Goal: Navigation & Orientation: Find specific page/section

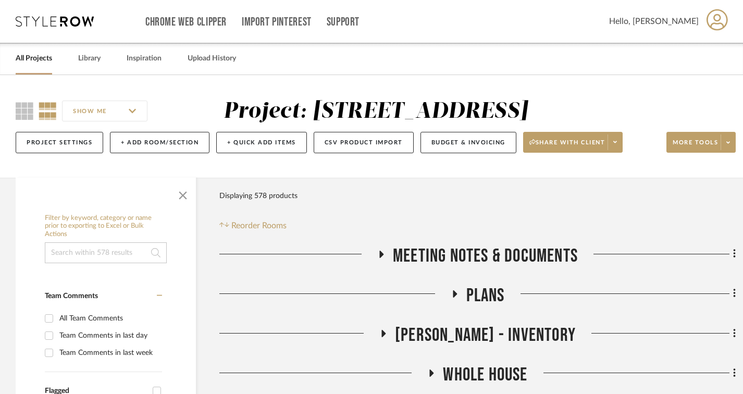
click at [29, 60] on link "All Projects" at bounding box center [34, 59] width 36 height 14
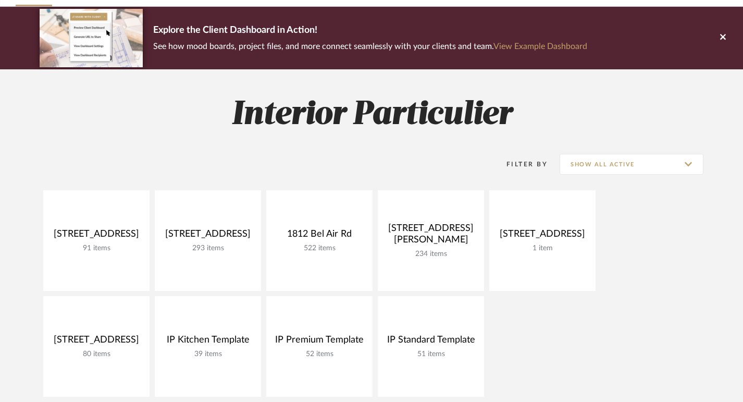
scroll to position [52, 0]
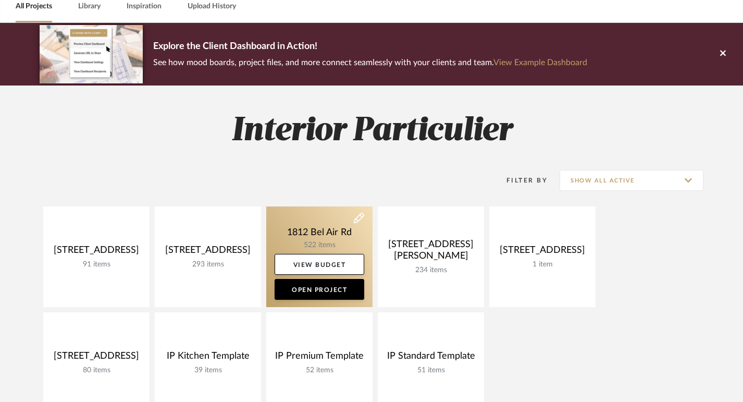
click at [345, 237] on link at bounding box center [319, 256] width 106 height 101
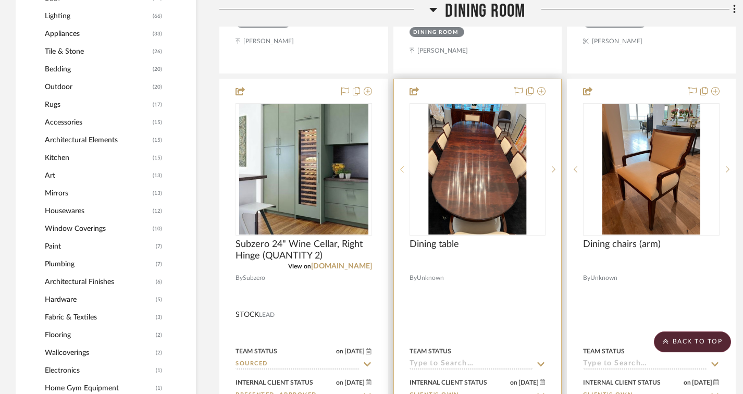
scroll to position [990, 0]
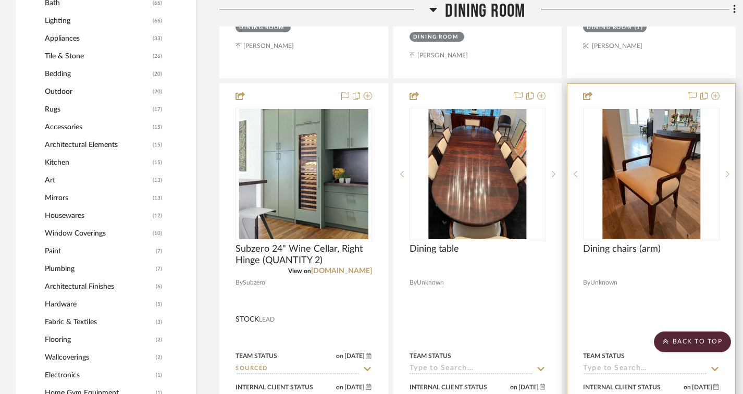
click at [645, 195] on img "0" at bounding box center [651, 174] width 98 height 130
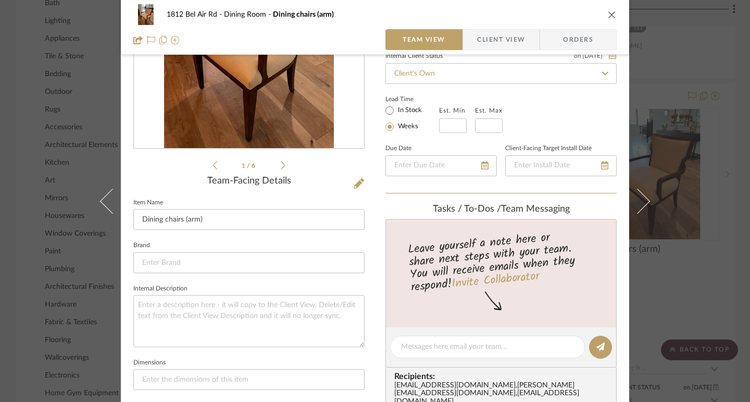
scroll to position [0, 0]
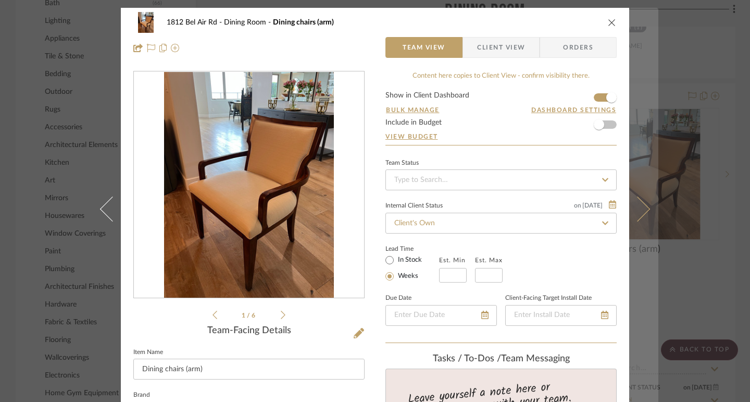
click at [638, 206] on icon at bounding box center [637, 208] width 25 height 25
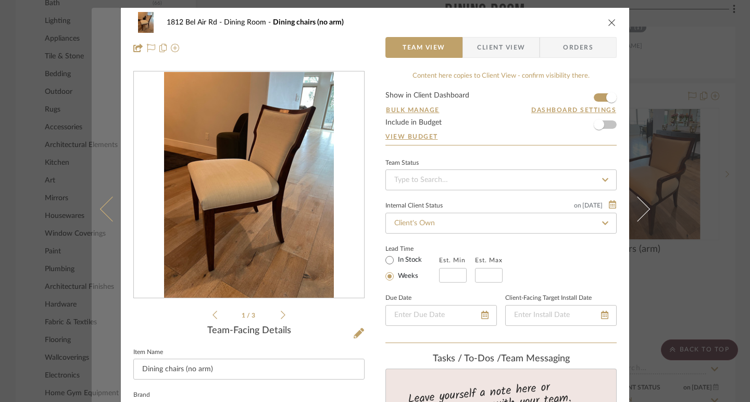
click at [100, 211] on icon at bounding box center [112, 208] width 25 height 25
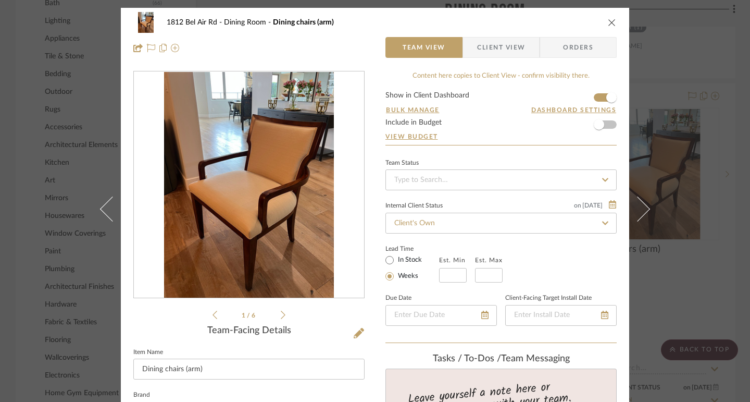
click at [608, 22] on icon "close" at bounding box center [612, 22] width 8 height 8
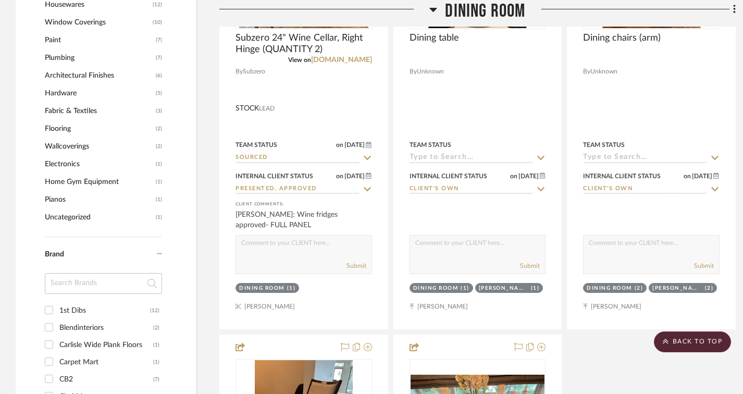
scroll to position [1251, 0]
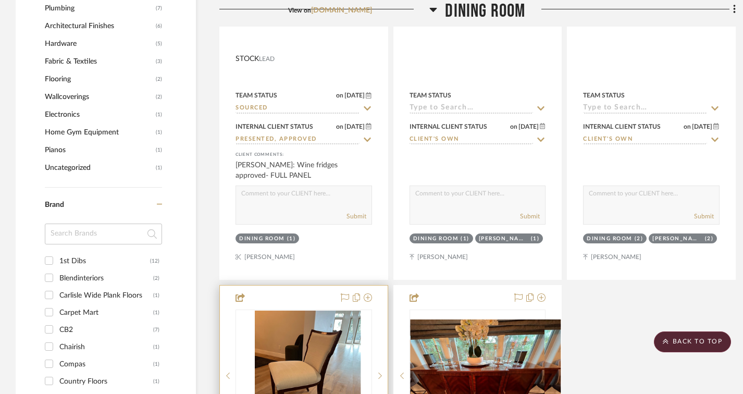
click at [316, 348] on img "0" at bounding box center [312, 376] width 98 height 130
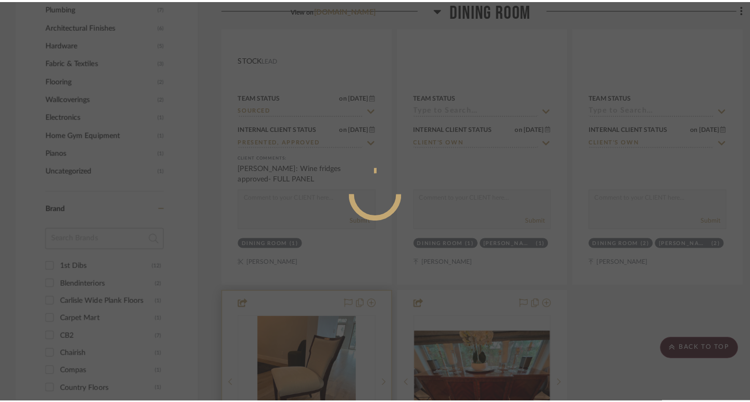
scroll to position [0, 0]
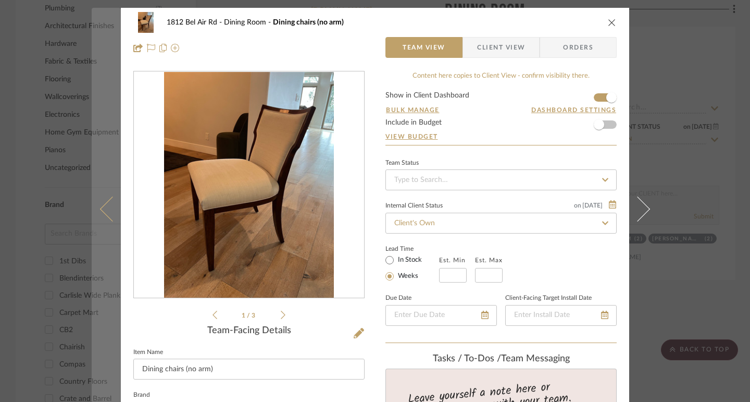
click at [108, 209] on icon at bounding box center [112, 208] width 25 height 25
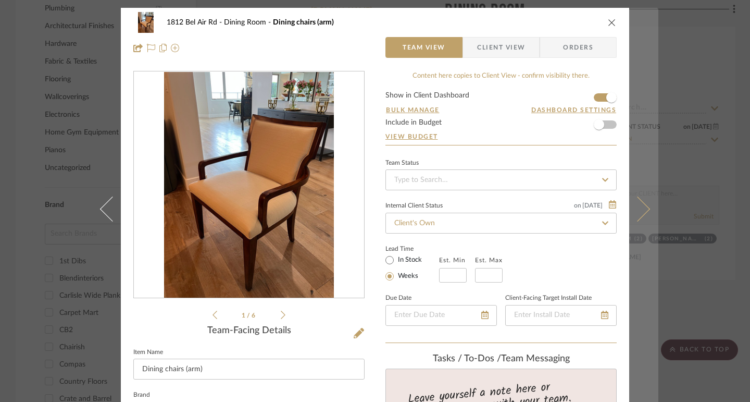
click at [640, 207] on icon at bounding box center [637, 208] width 25 height 25
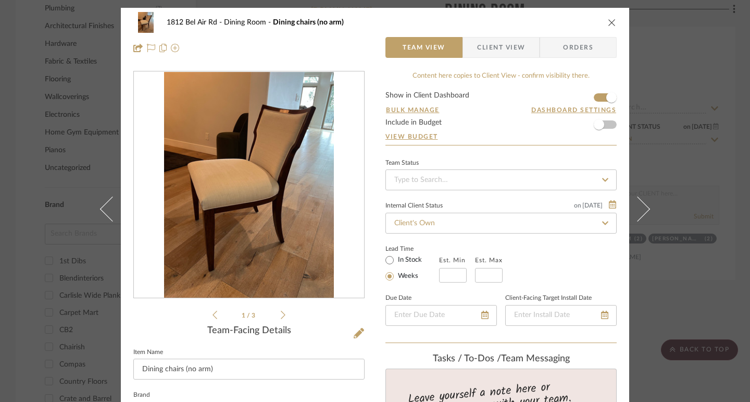
click at [698, 104] on div "1812 Bel Air Rd Dining Room Dining chairs (no arm) Team View Client View Orders…" at bounding box center [375, 201] width 750 height 402
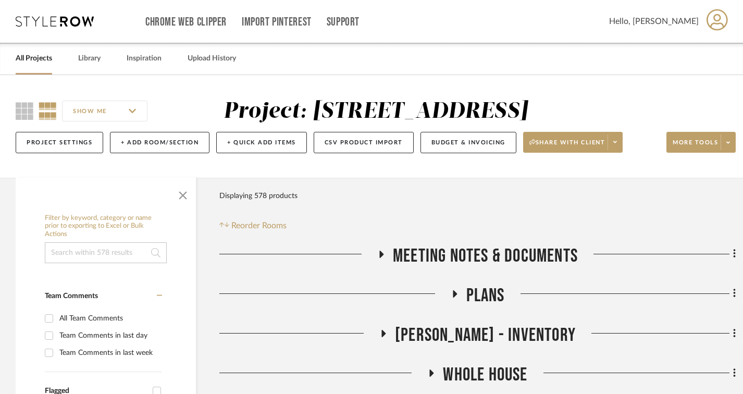
scroll to position [52, 0]
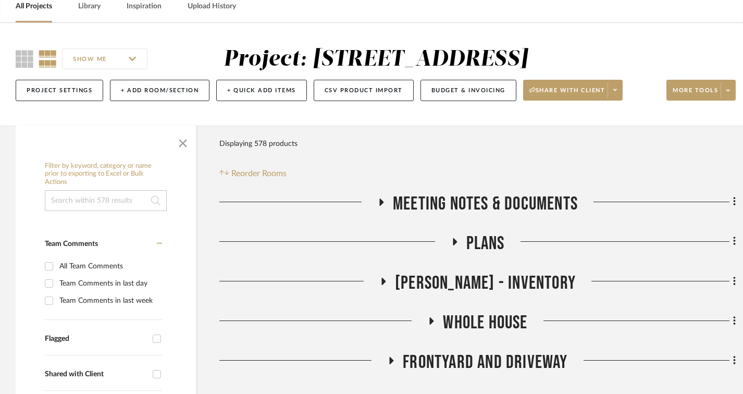
click at [460, 245] on h3 "Plans" at bounding box center [478, 243] width 54 height 22
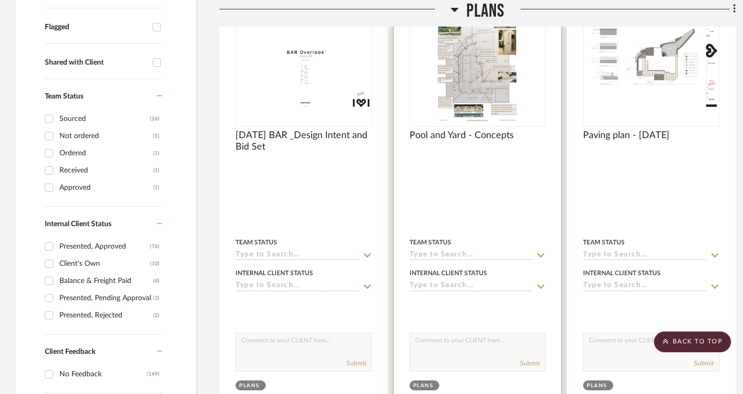
scroll to position [365, 0]
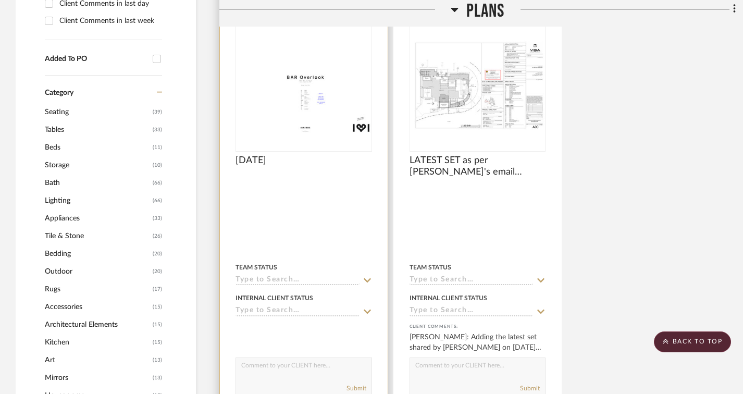
scroll to position [782, 0]
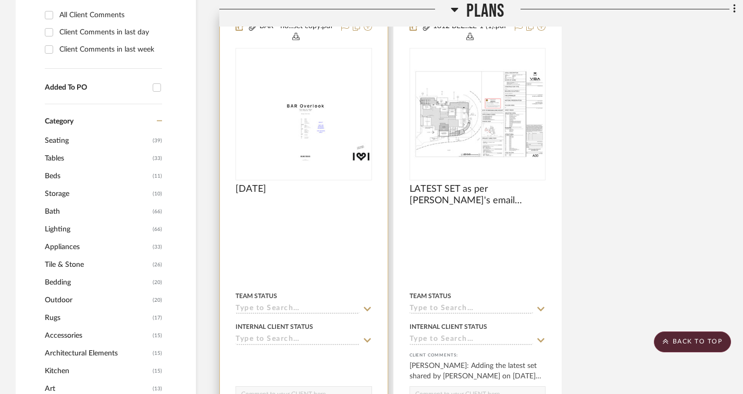
click at [315, 138] on img "0" at bounding box center [304, 114] width 134 height 96
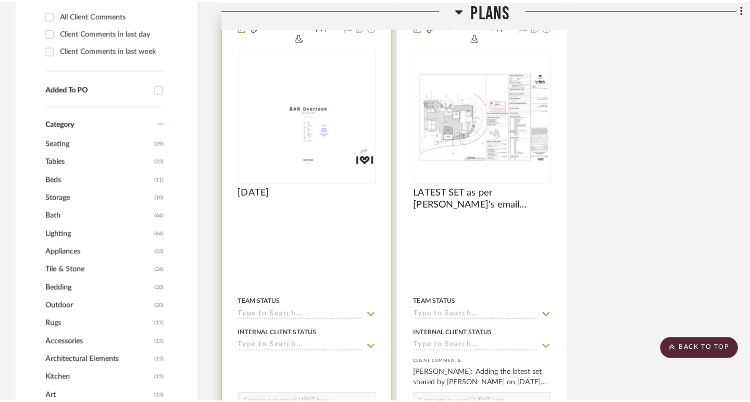
scroll to position [0, 0]
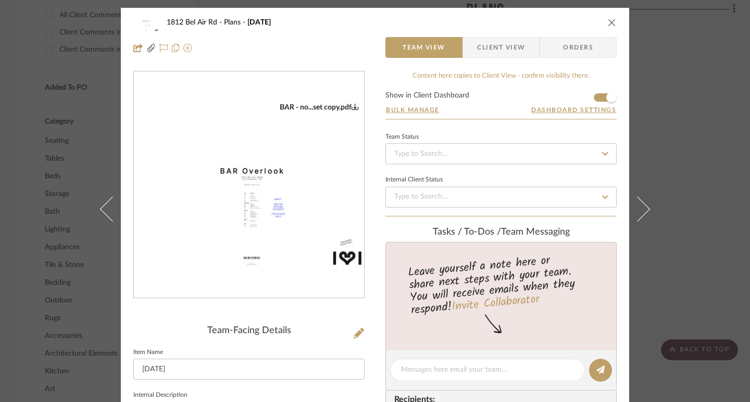
click at [271, 122] on img "0" at bounding box center [249, 185] width 230 height 164
click at [690, 118] on div "1812 Bel Air Rd Plans [DATE] Team View Client View Orders BAR - no...set copy.p…" at bounding box center [375, 201] width 750 height 402
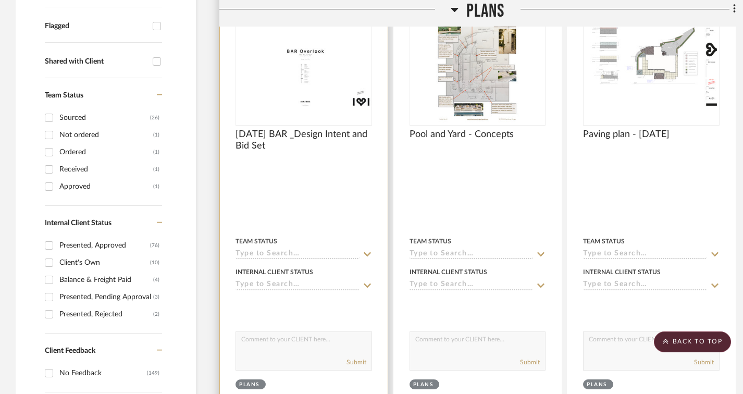
scroll to position [313, 0]
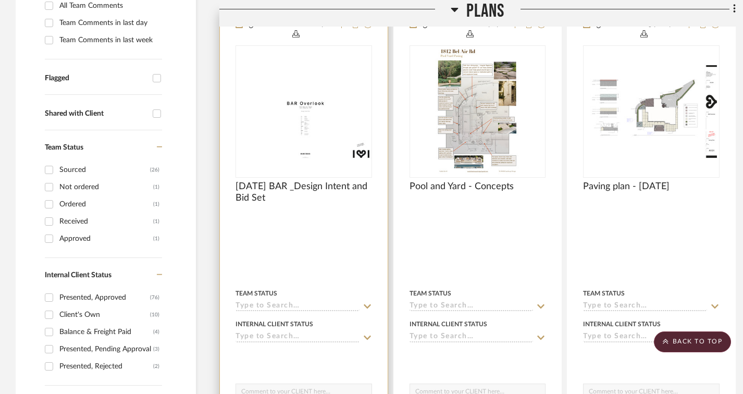
click at [290, 90] on div at bounding box center [304, 111] width 137 height 132
click at [300, 130] on img "0" at bounding box center [304, 112] width 134 height 96
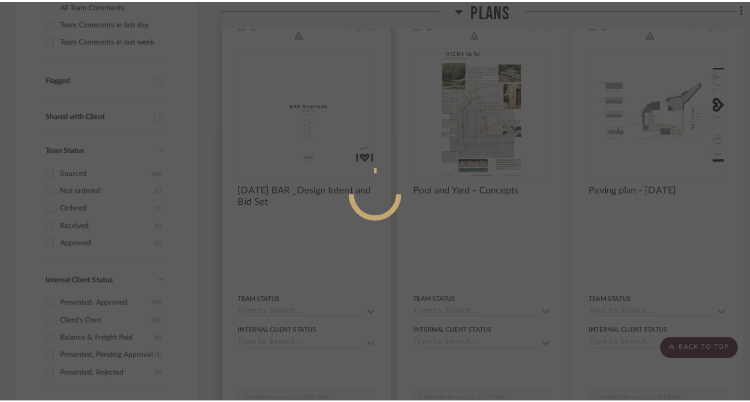
scroll to position [0, 0]
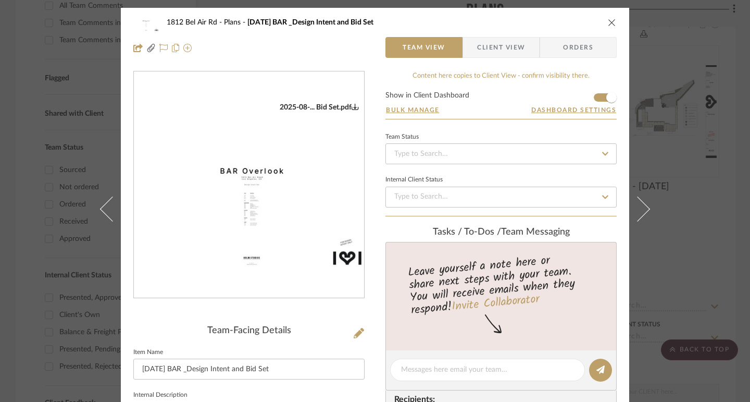
click at [229, 159] on img "0" at bounding box center [249, 185] width 230 height 164
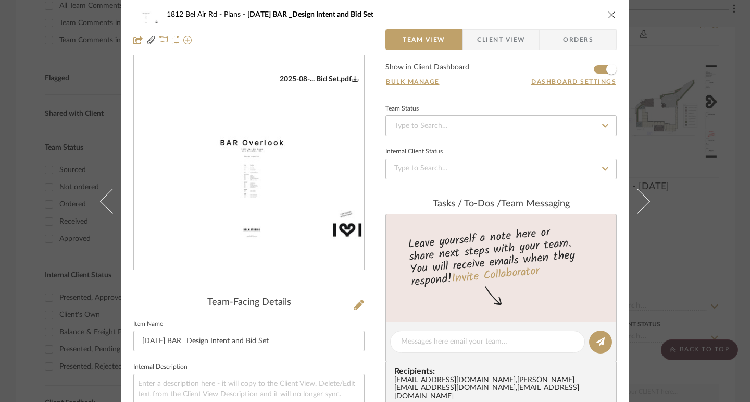
scroll to position [52, 0]
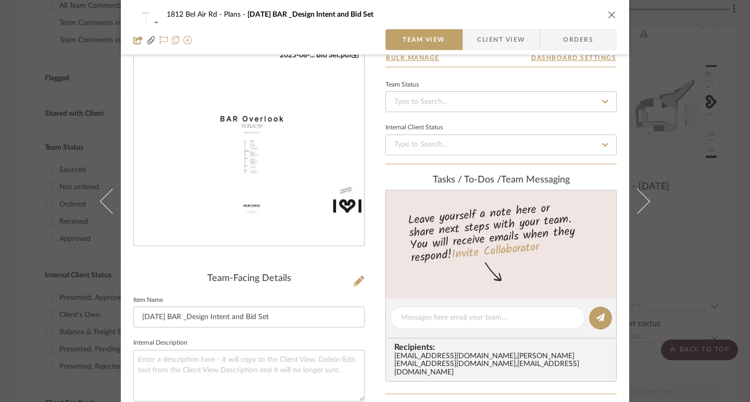
click at [680, 257] on div "1812 Bel Air Rd Plans [DATE] BAR _Design Intent and Bid Set Team View Client Vi…" at bounding box center [375, 201] width 750 height 402
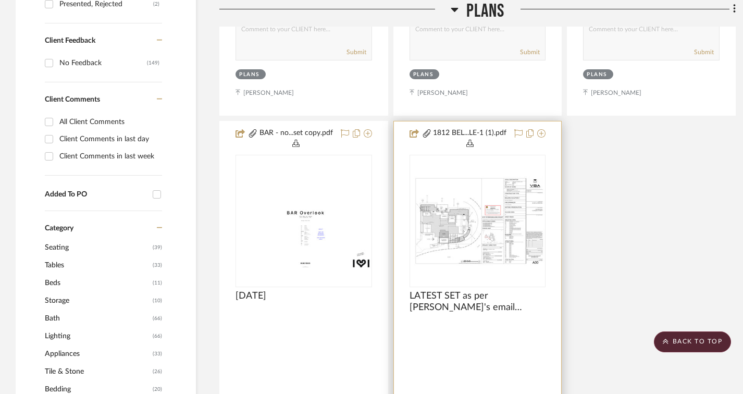
scroll to position [677, 0]
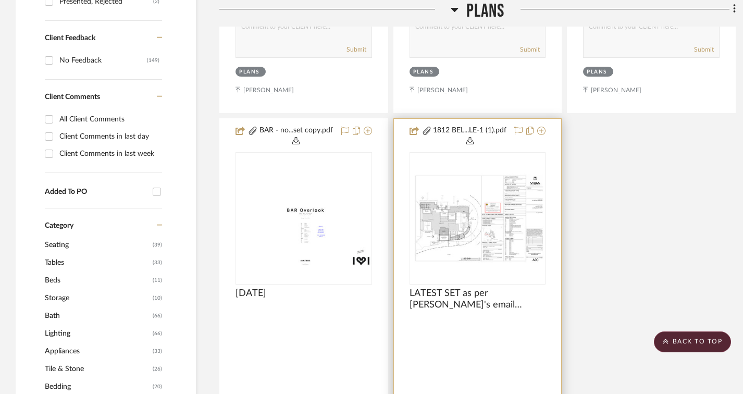
click at [486, 252] on img "0" at bounding box center [478, 219] width 134 height 90
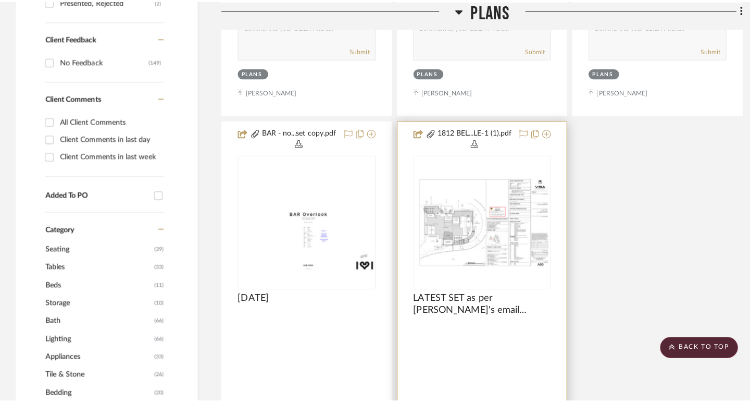
scroll to position [0, 0]
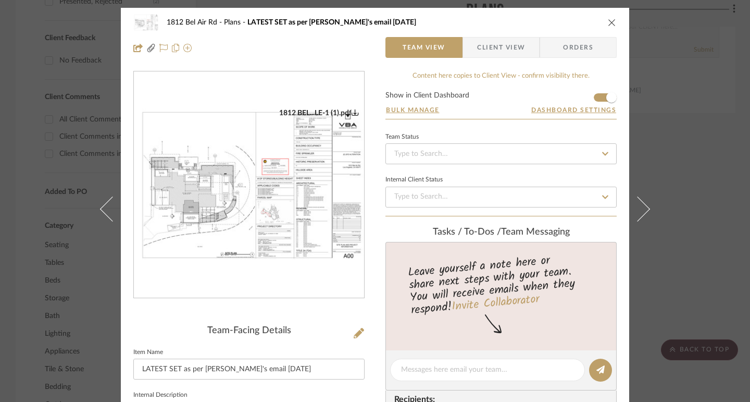
click at [308, 176] on img "0" at bounding box center [249, 185] width 230 height 154
click at [707, 125] on div "1812 Bel Air Rd Plans LATEST SET as per [PERSON_NAME]'s email [DATE] Team View …" at bounding box center [375, 201] width 750 height 402
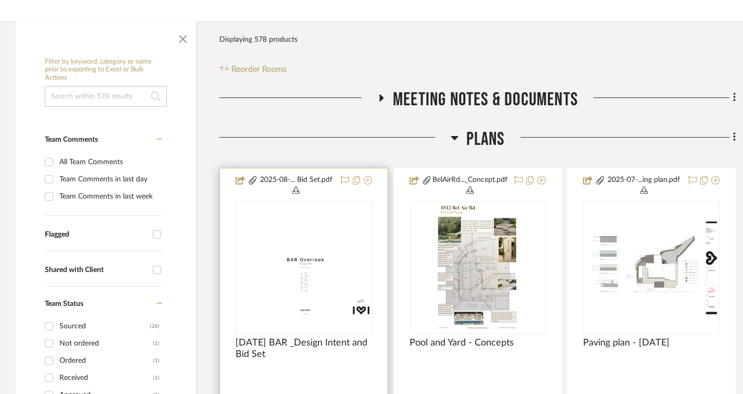
scroll to position [208, 0]
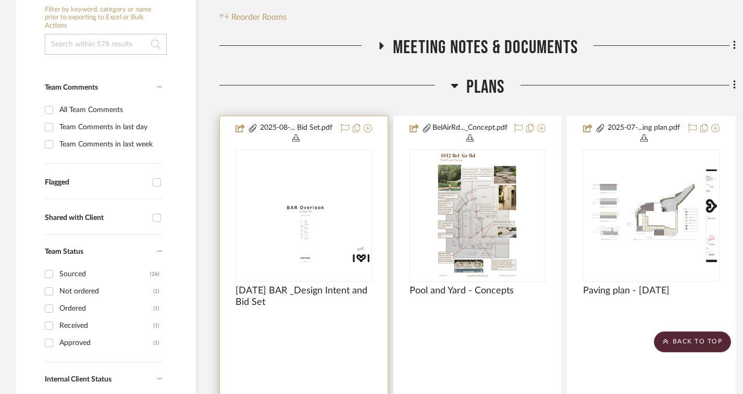
click at [305, 312] on div at bounding box center [304, 312] width 137 height 9
click at [270, 228] on img "0" at bounding box center [304, 216] width 134 height 96
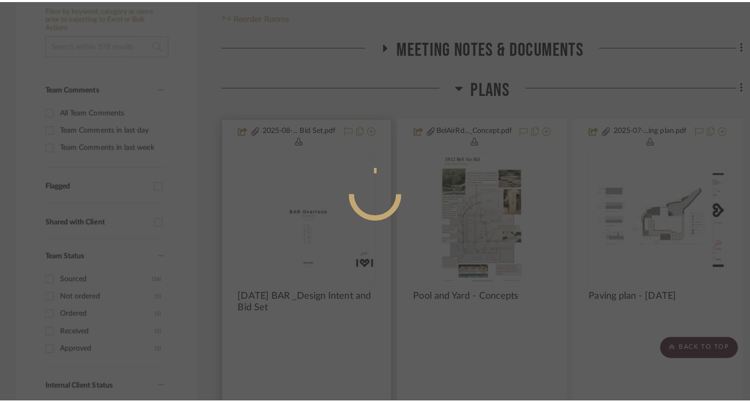
scroll to position [0, 0]
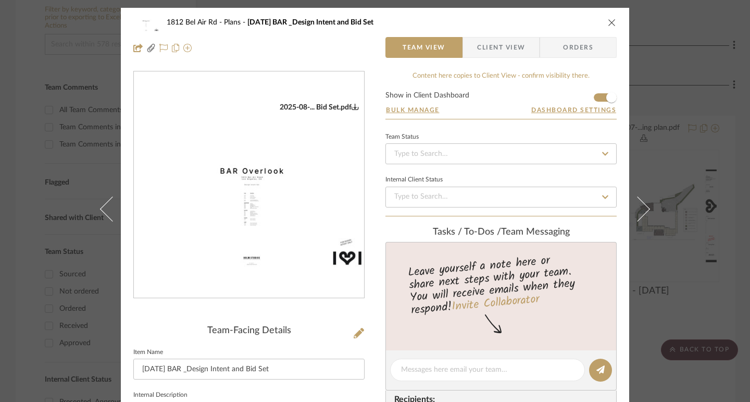
click at [675, 96] on div "1812 Bel Air Rd Plans [DATE] BAR _Design Intent and Bid Set Team View Client Vi…" at bounding box center [375, 201] width 750 height 402
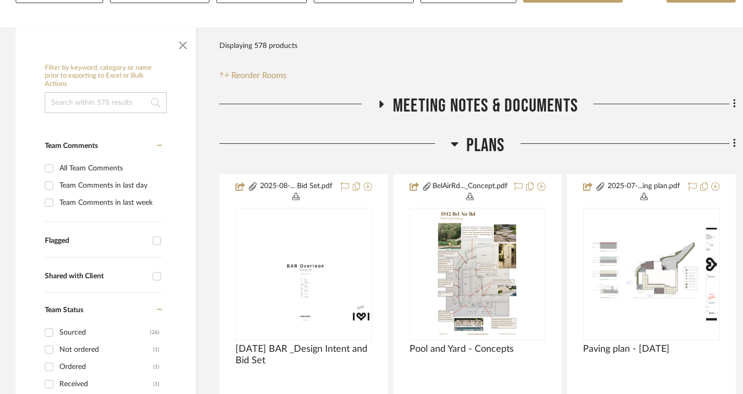
scroll to position [156, 0]
